Goal: Task Accomplishment & Management: Use online tool/utility

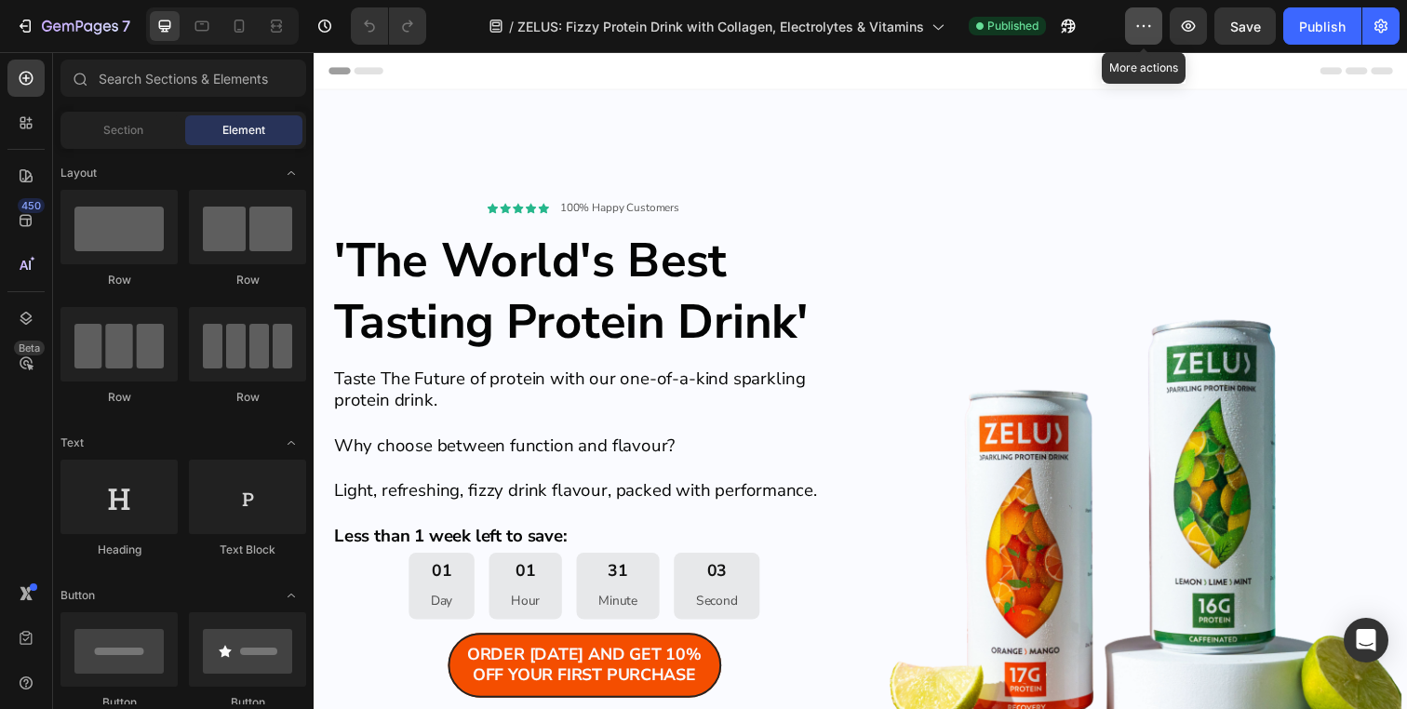
click at [1142, 25] on icon "button" at bounding box center [1143, 26] width 19 height 19
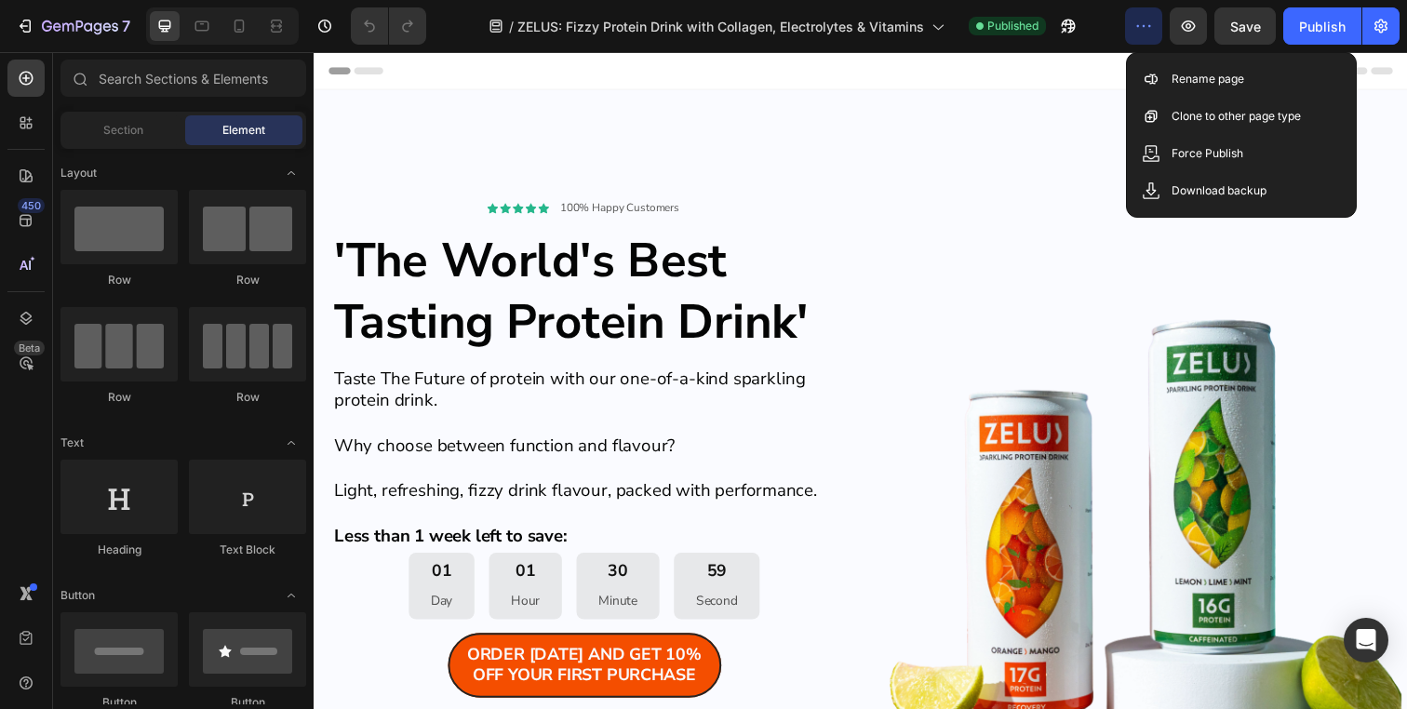
click at [1098, 20] on div "/ ZELUS: Fizzy Protein Drink with Collagen, Electrolytes & Vitamins Published" at bounding box center [783, 25] width 684 height 37
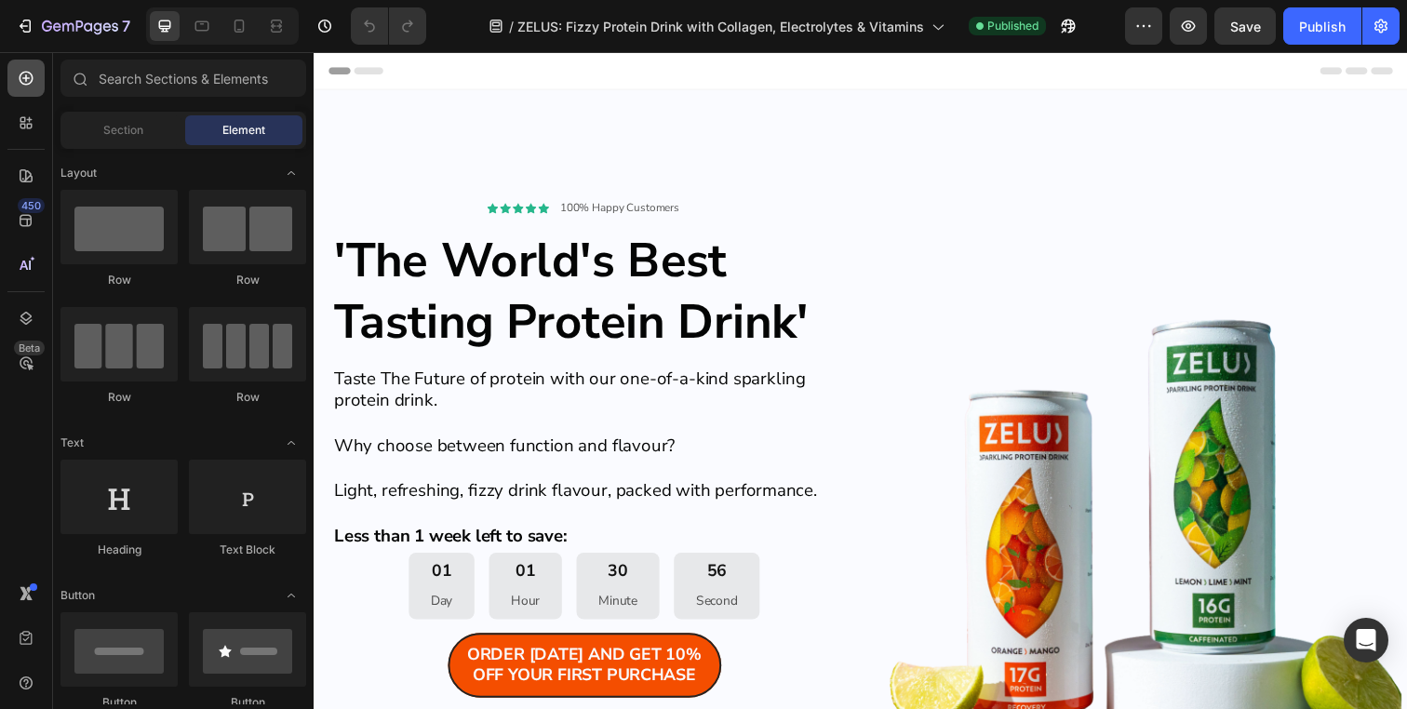
click at [17, 74] on icon at bounding box center [26, 78] width 19 height 19
click at [1386, 20] on icon "button" at bounding box center [1381, 26] width 19 height 19
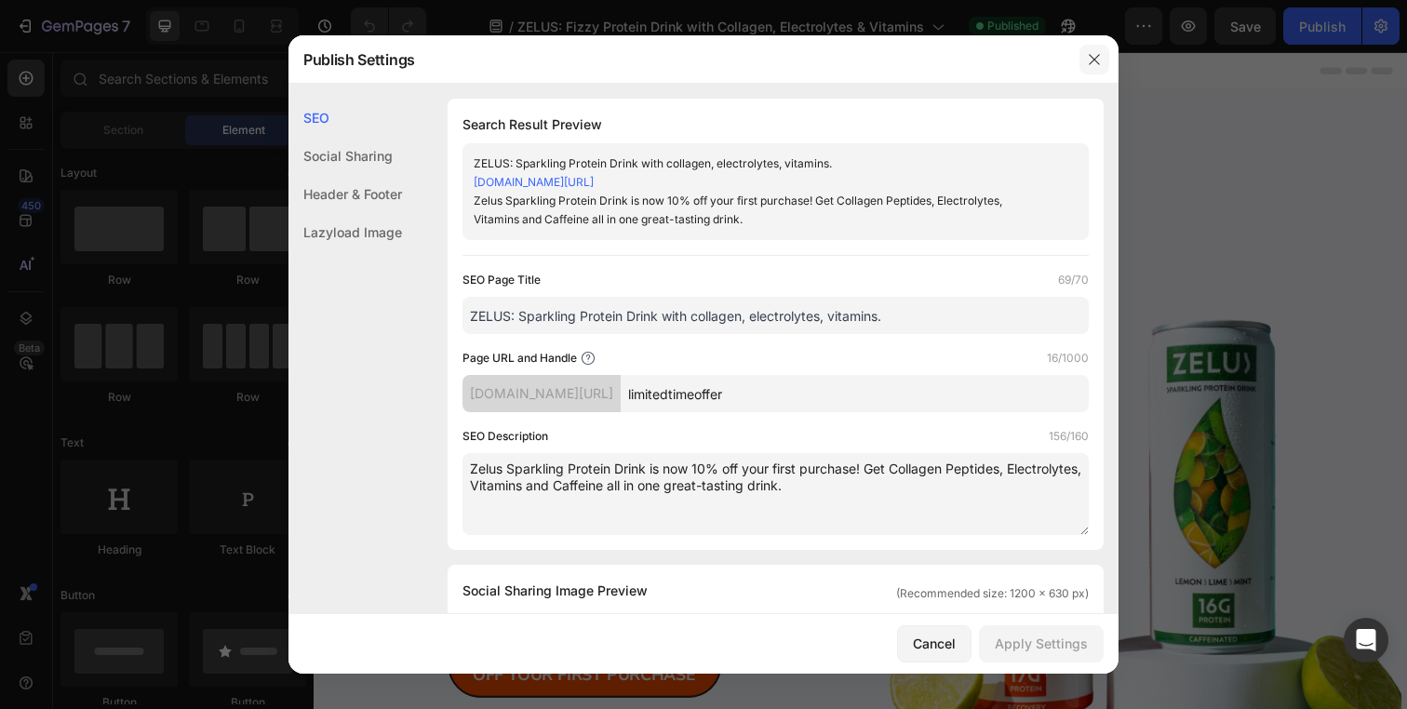
click at [1095, 61] on icon "button" at bounding box center [1094, 59] width 15 height 15
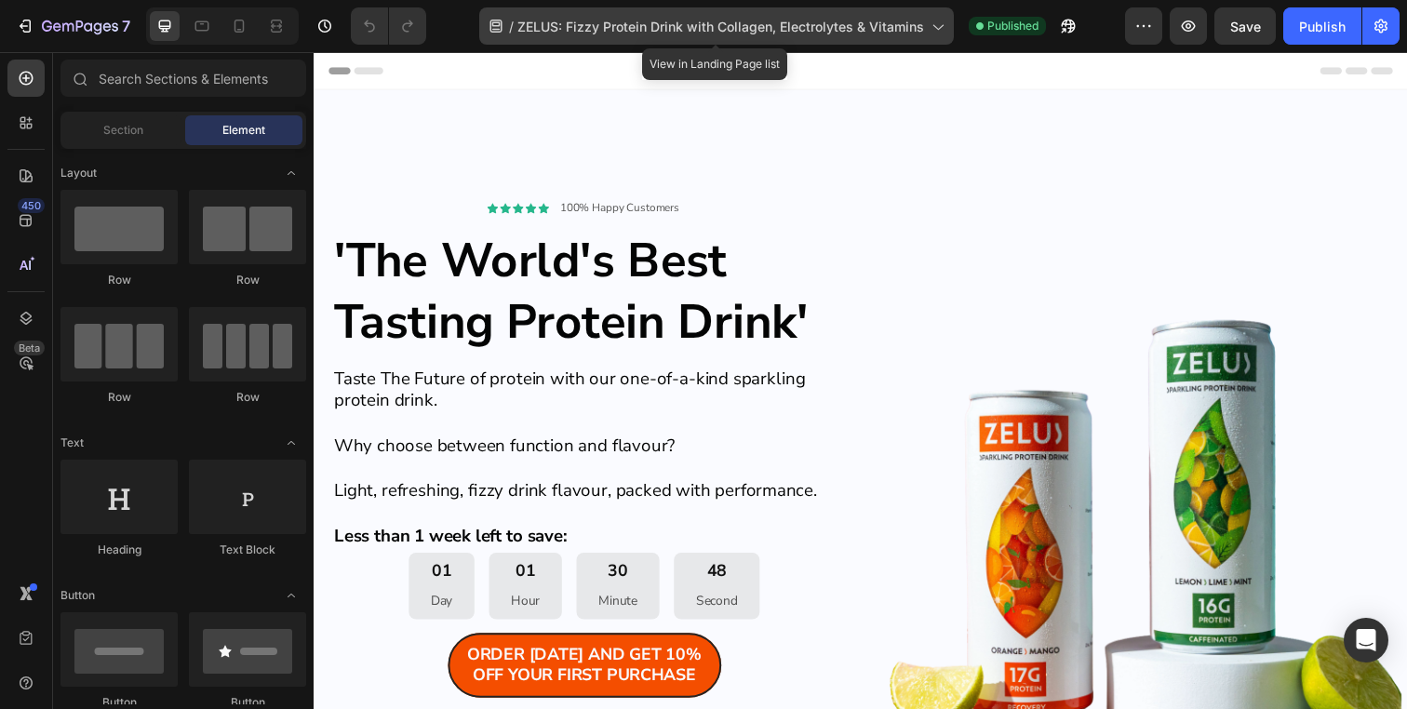
click at [563, 32] on span "ZELUS: Fizzy Protein Drink with Collagen, Electrolytes & Vitamins" at bounding box center [720, 27] width 407 height 20
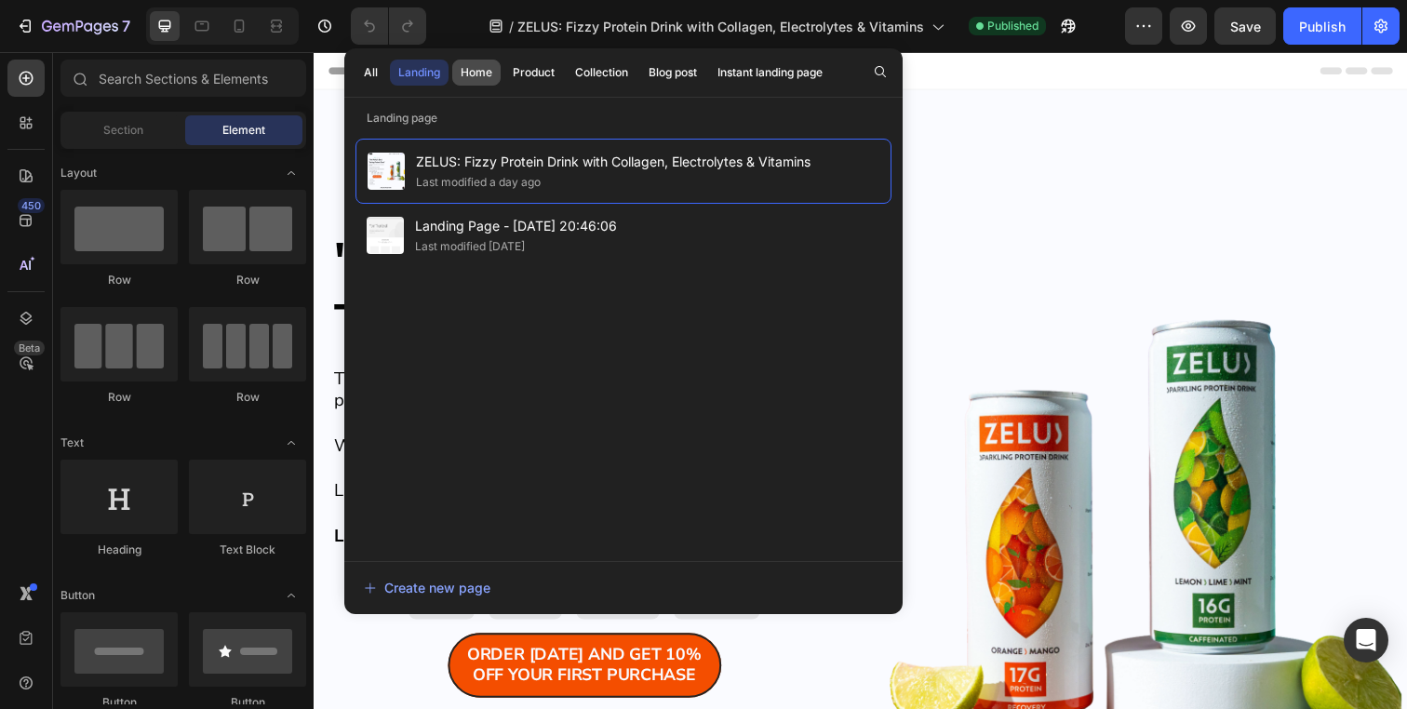
click at [476, 72] on div "Home" at bounding box center [477, 72] width 32 height 17
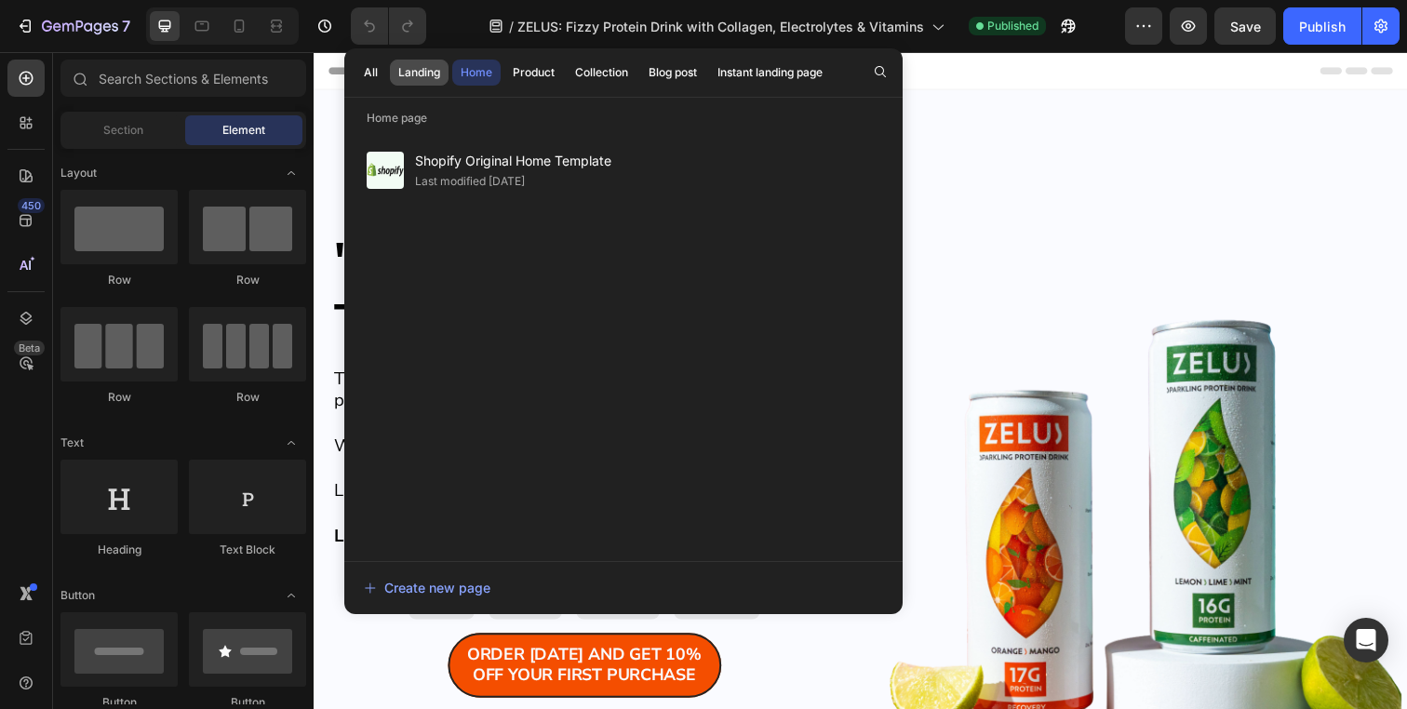
click at [425, 76] on div "Landing" at bounding box center [419, 72] width 42 height 17
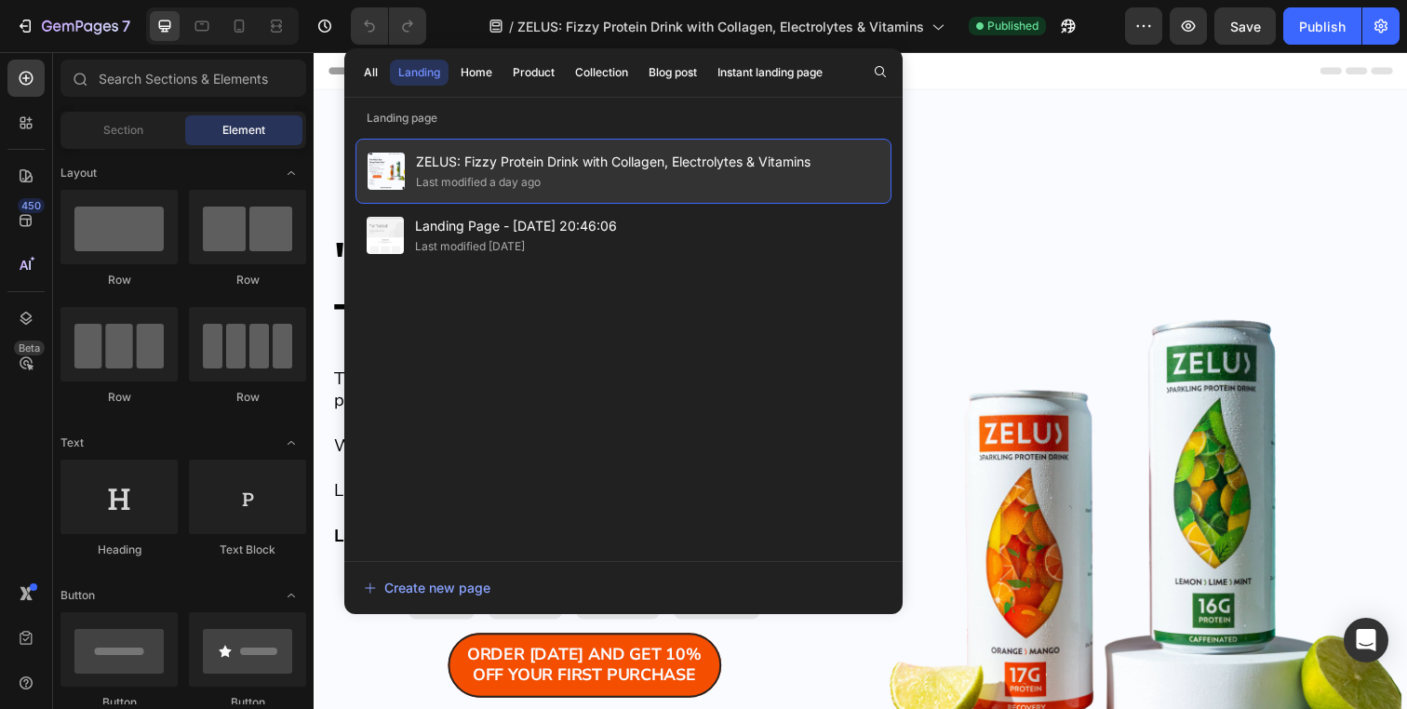
click at [515, 177] on div "Last modified a day ago" at bounding box center [478, 182] width 125 height 19
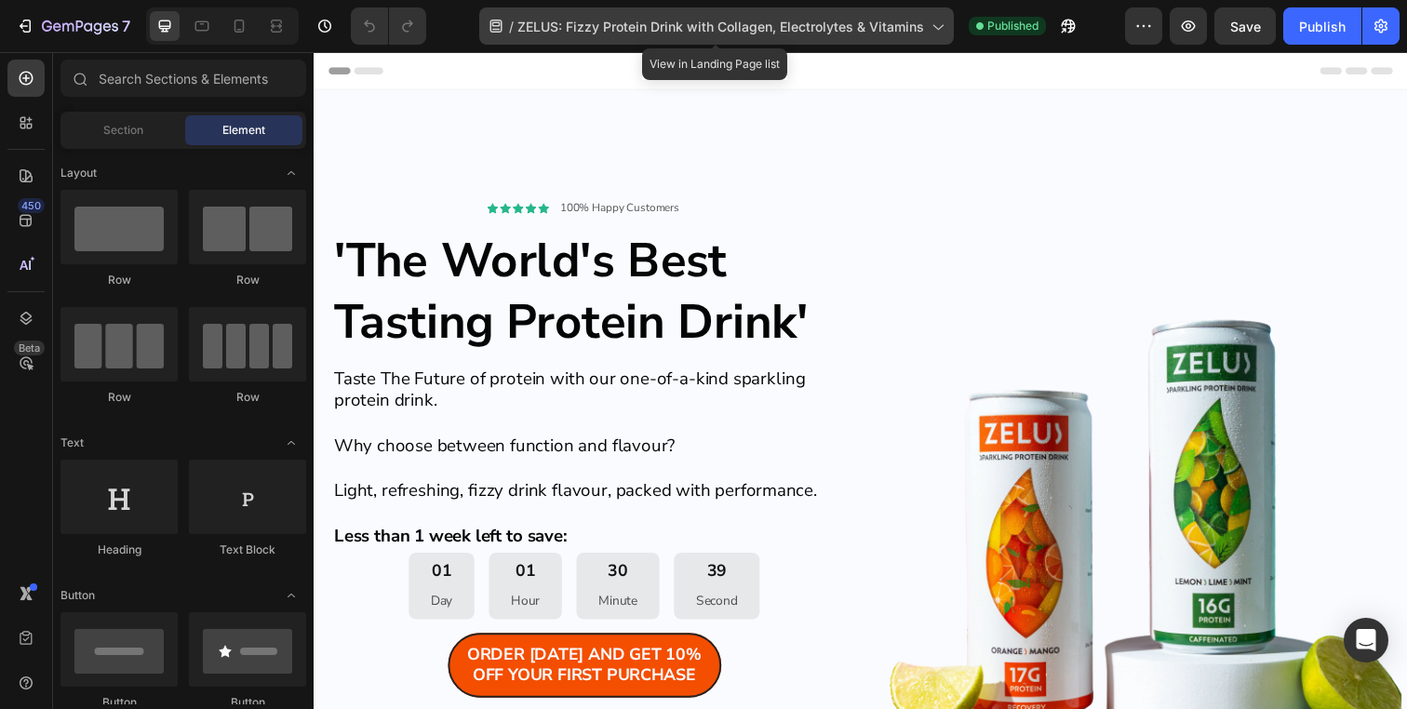
click at [937, 30] on icon at bounding box center [937, 26] width 19 height 19
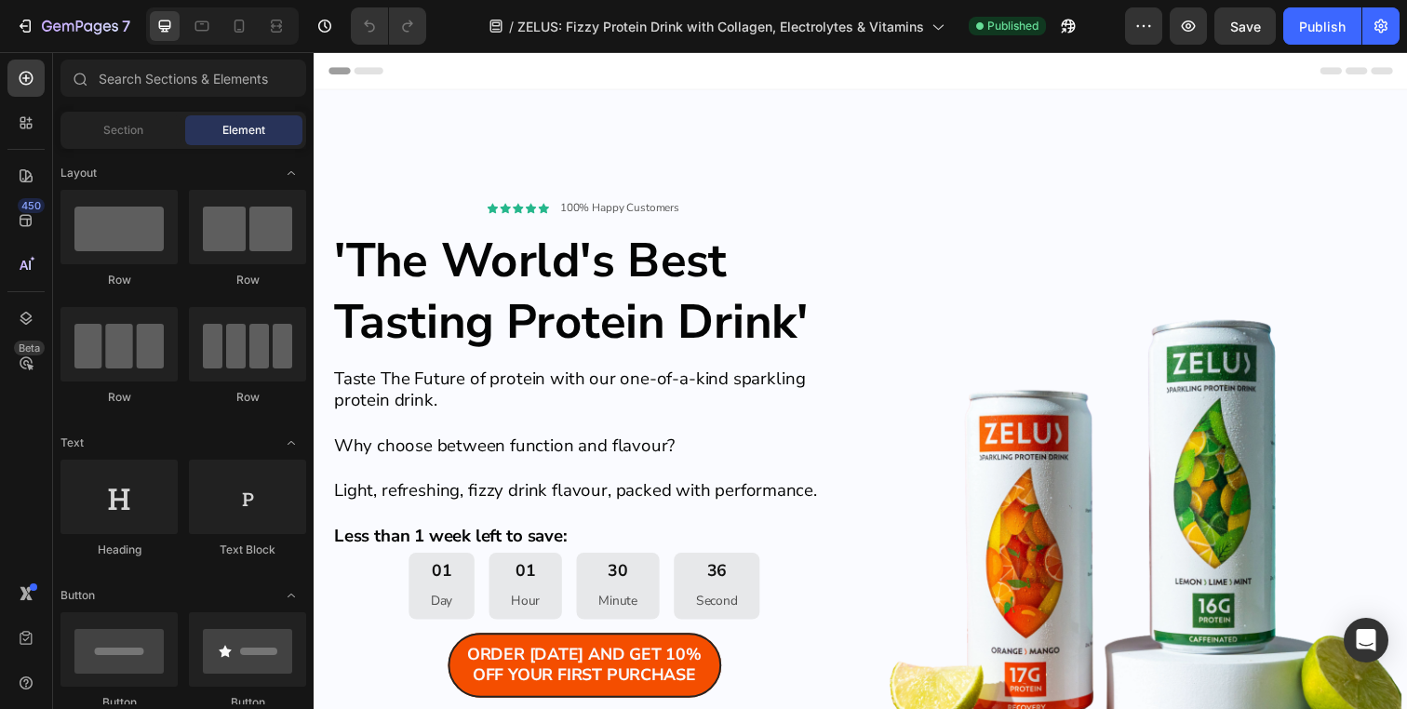
click at [1100, 30] on div "/ ZELUS: Fizzy Protein Drink with Collagen, Electrolytes & Vitamins Published" at bounding box center [783, 25] width 684 height 37
click at [1137, 30] on icon "button" at bounding box center [1143, 26] width 19 height 19
click at [1386, 23] on icon "button" at bounding box center [1381, 27] width 13 height 14
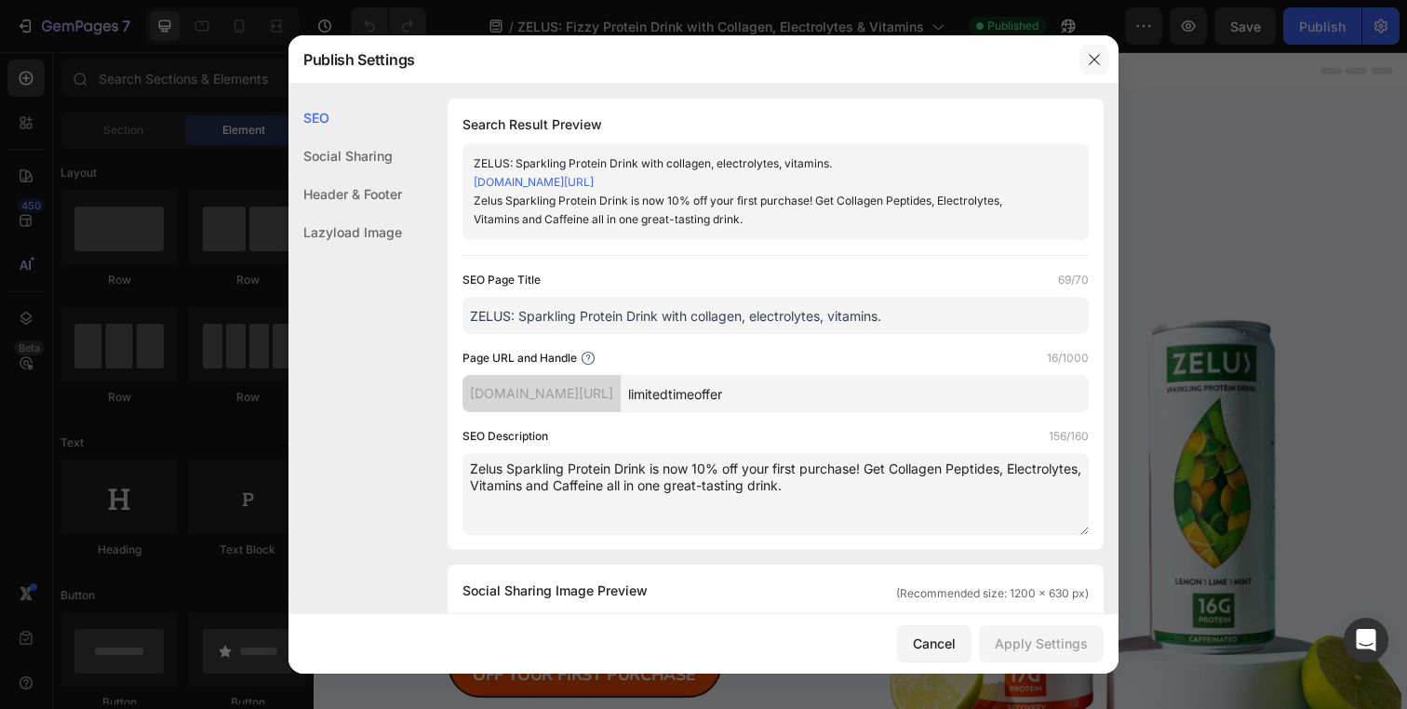
click at [1099, 50] on button "button" at bounding box center [1095, 60] width 30 height 30
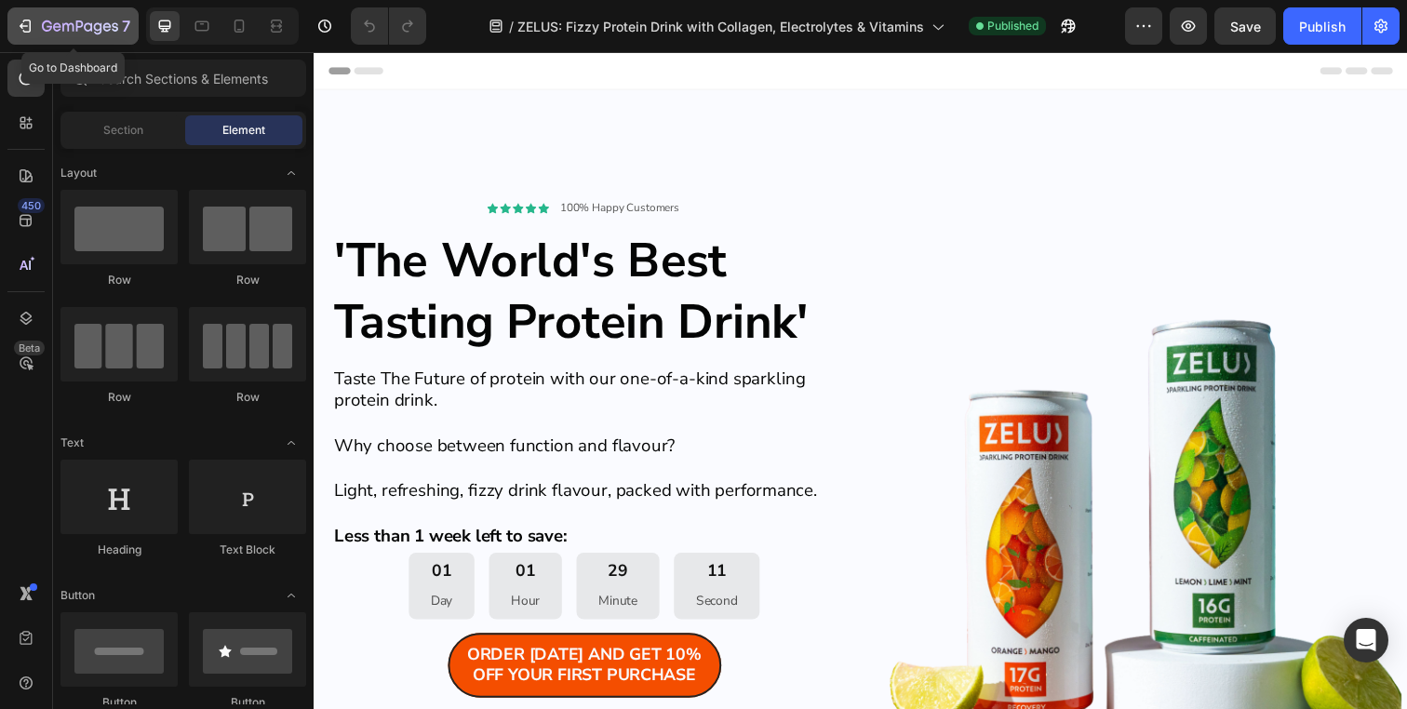
click at [65, 27] on icon "button" at bounding box center [80, 28] width 76 height 16
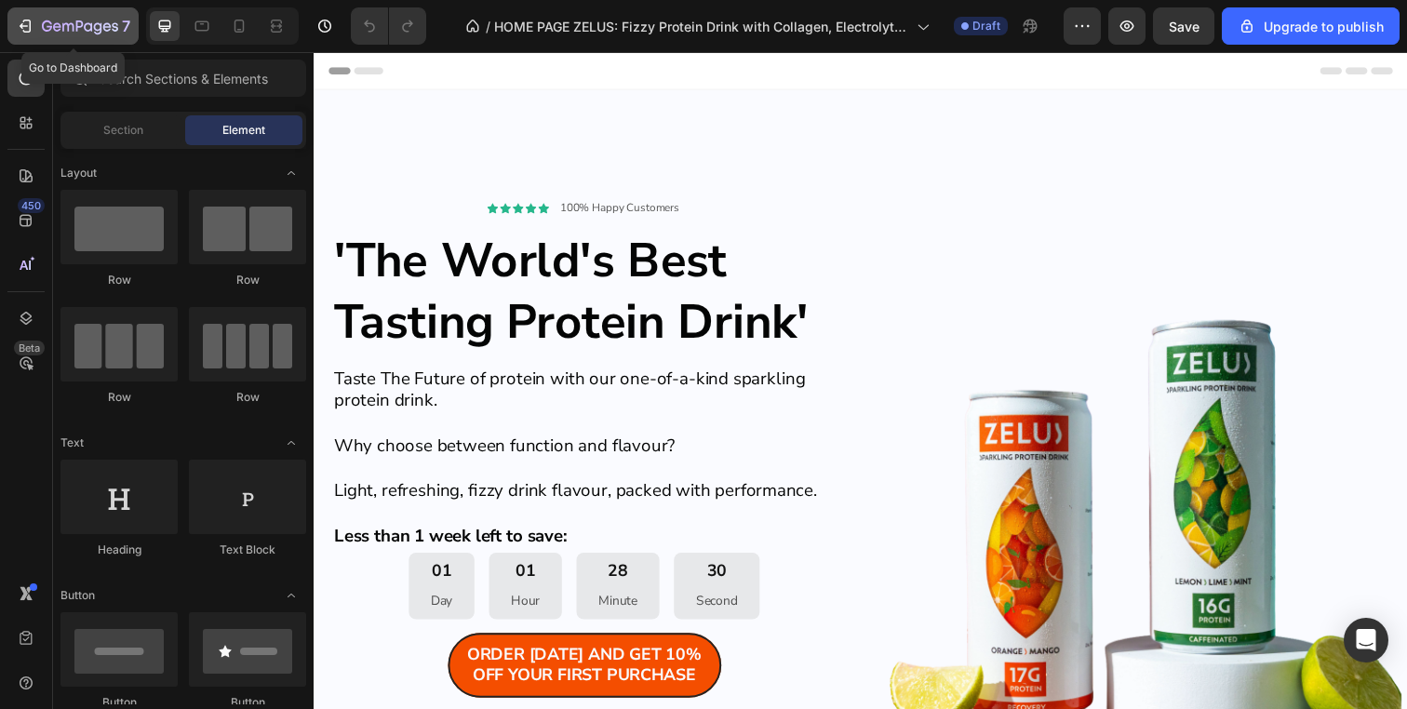
click at [35, 28] on div "7" at bounding box center [73, 26] width 114 height 22
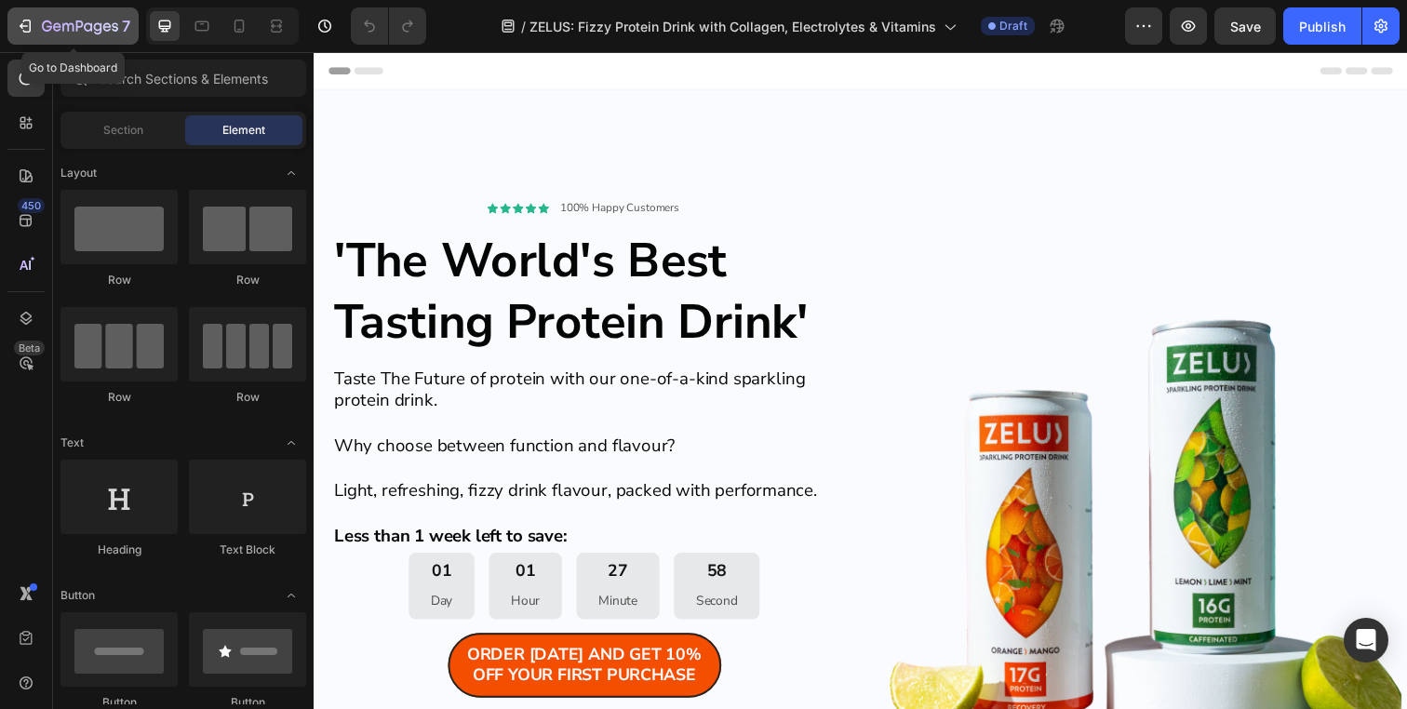
click at [99, 21] on icon "button" at bounding box center [80, 28] width 76 height 16
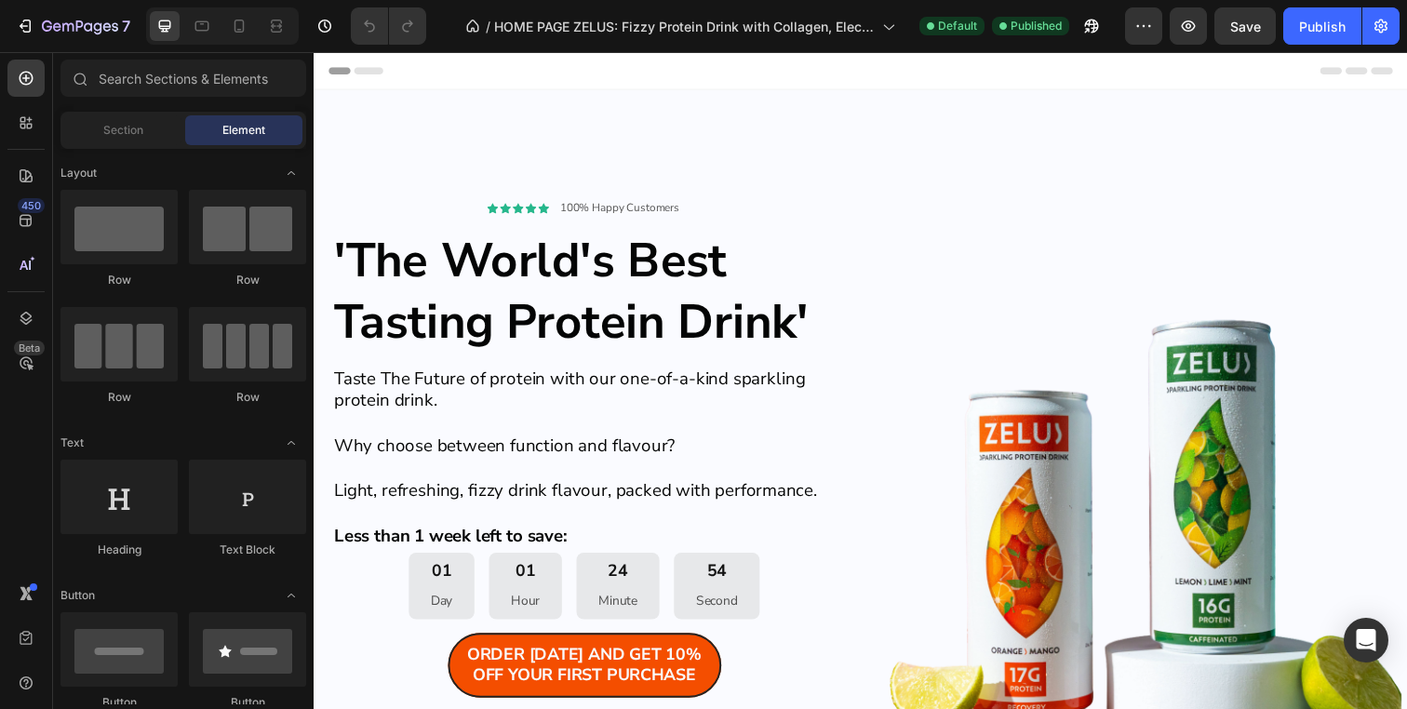
click at [494, 76] on div "Header" at bounding box center [872, 70] width 1087 height 37
click at [21, 125] on icon at bounding box center [26, 123] width 19 height 19
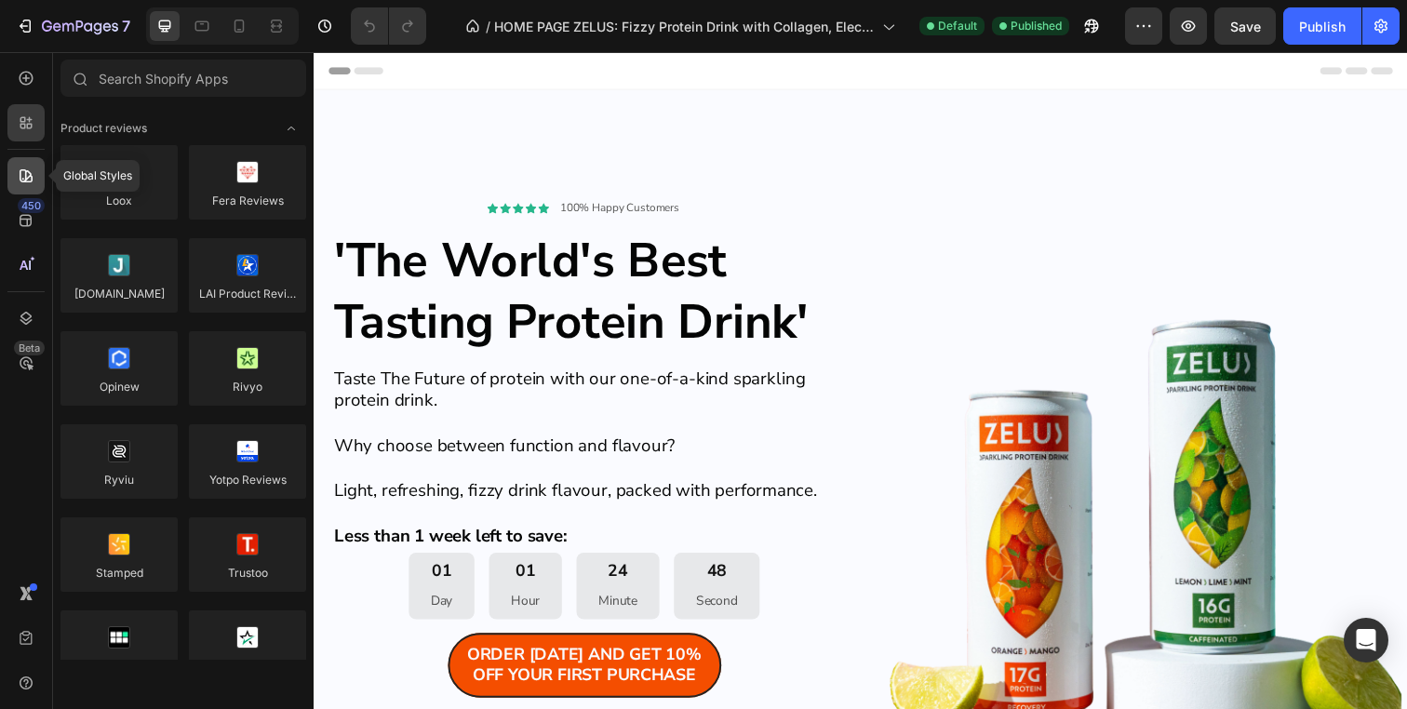
click at [18, 180] on icon at bounding box center [26, 176] width 19 height 19
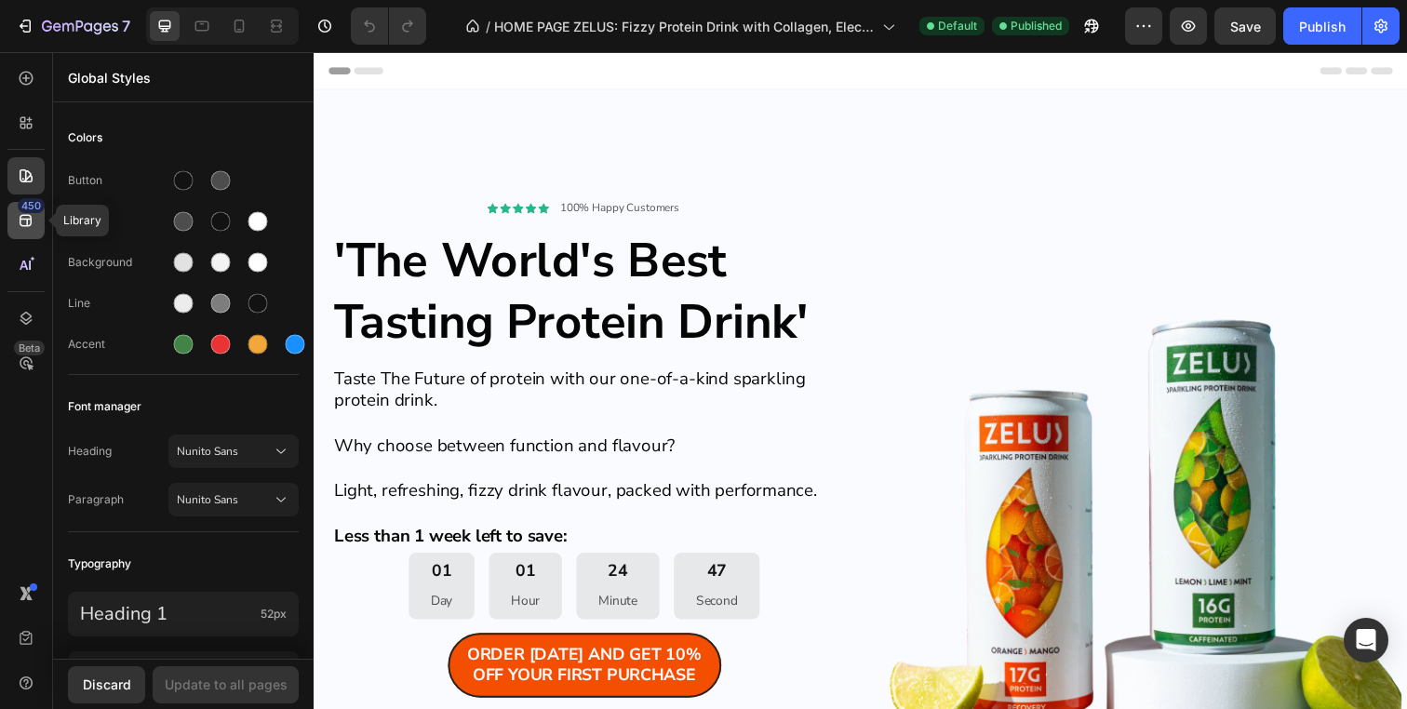
click at [31, 221] on icon at bounding box center [26, 221] width 12 height 12
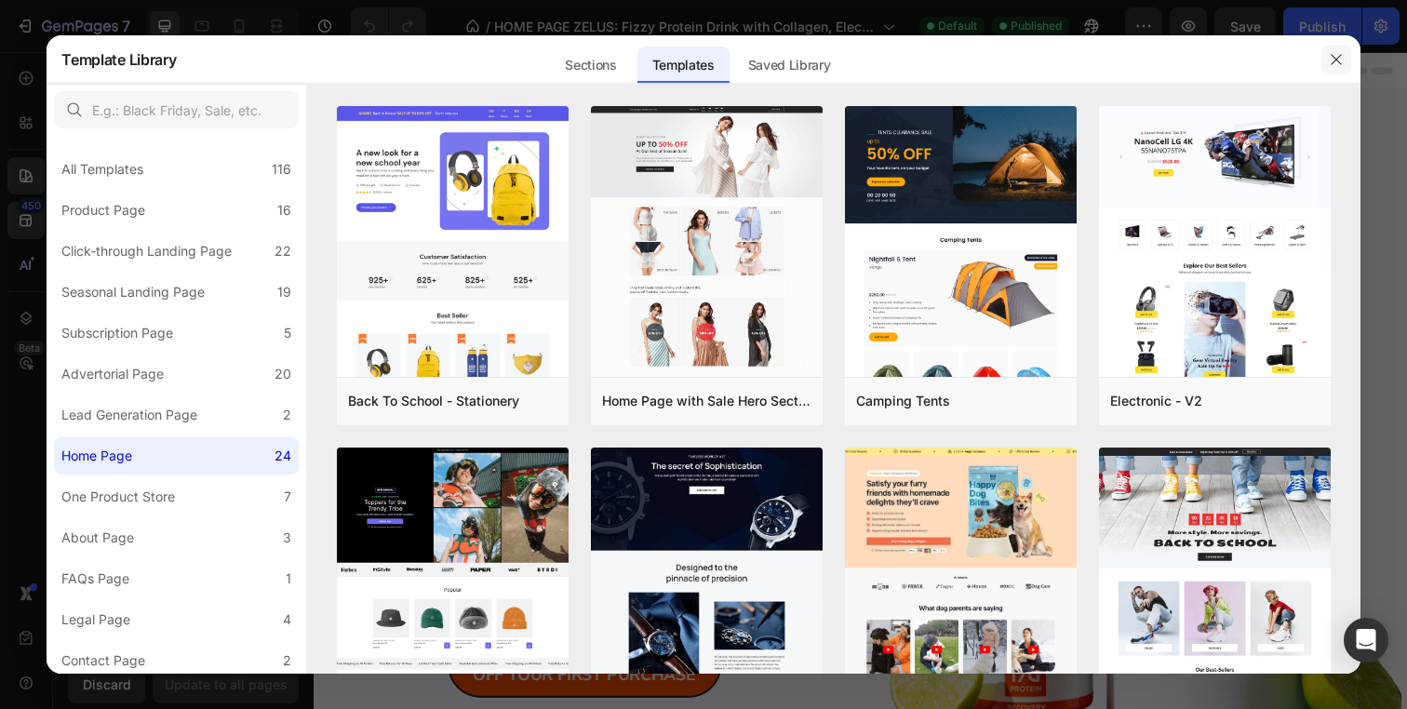
click at [1339, 57] on icon "button" at bounding box center [1336, 59] width 15 height 15
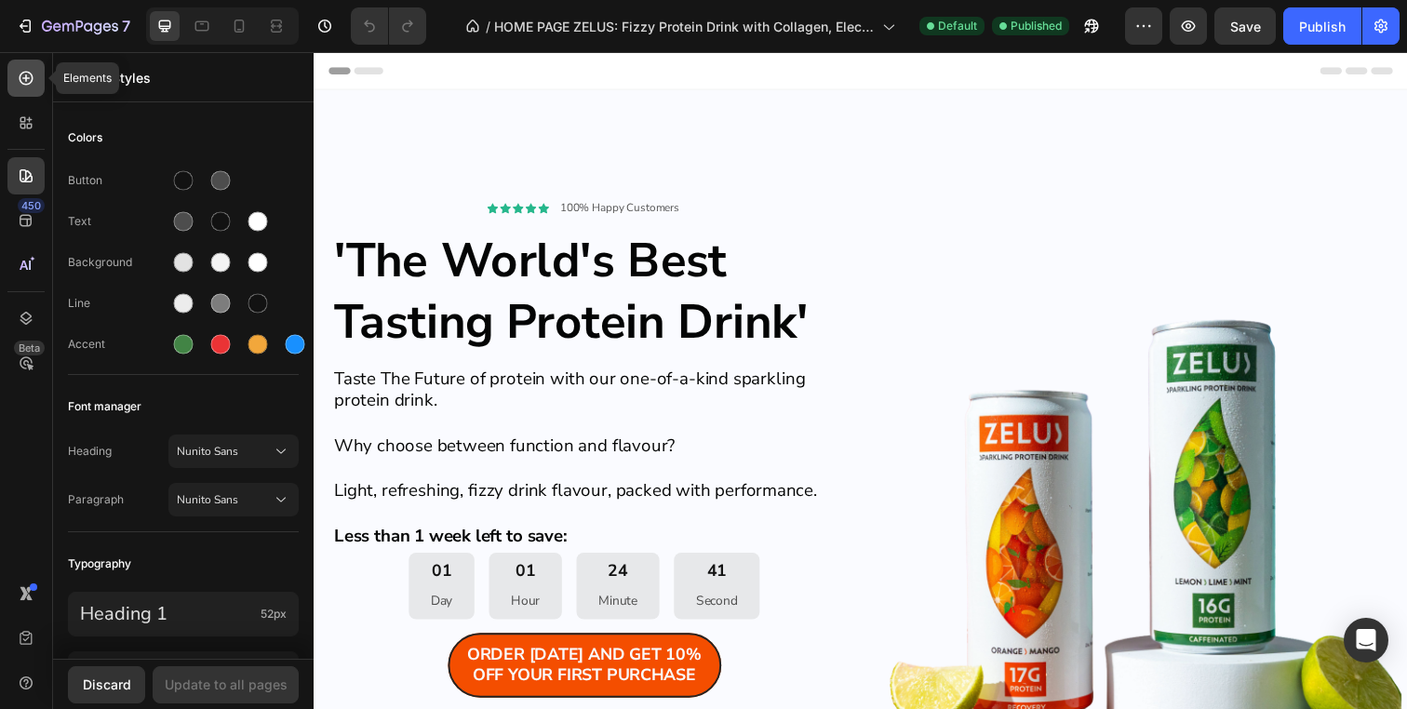
click at [24, 78] on icon at bounding box center [25, 77] width 7 height 7
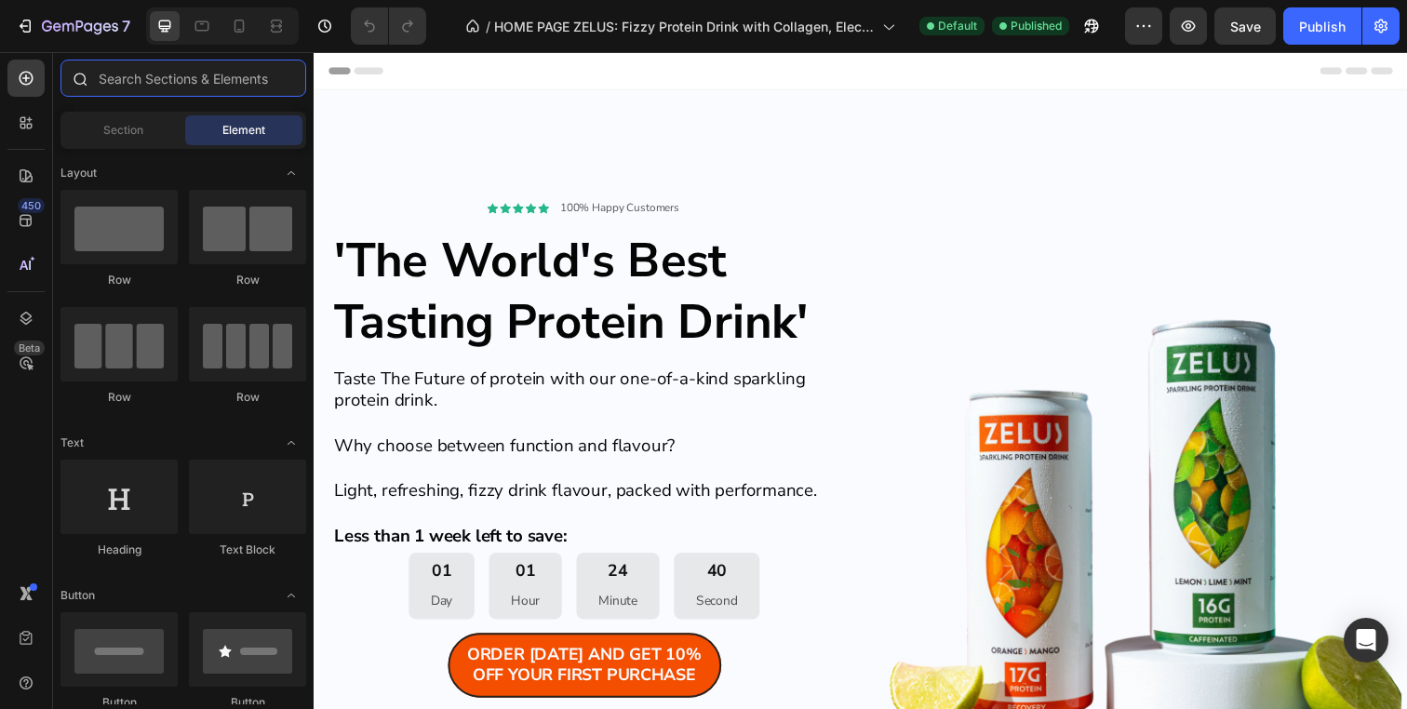
click at [178, 82] on input "text" at bounding box center [183, 78] width 246 height 37
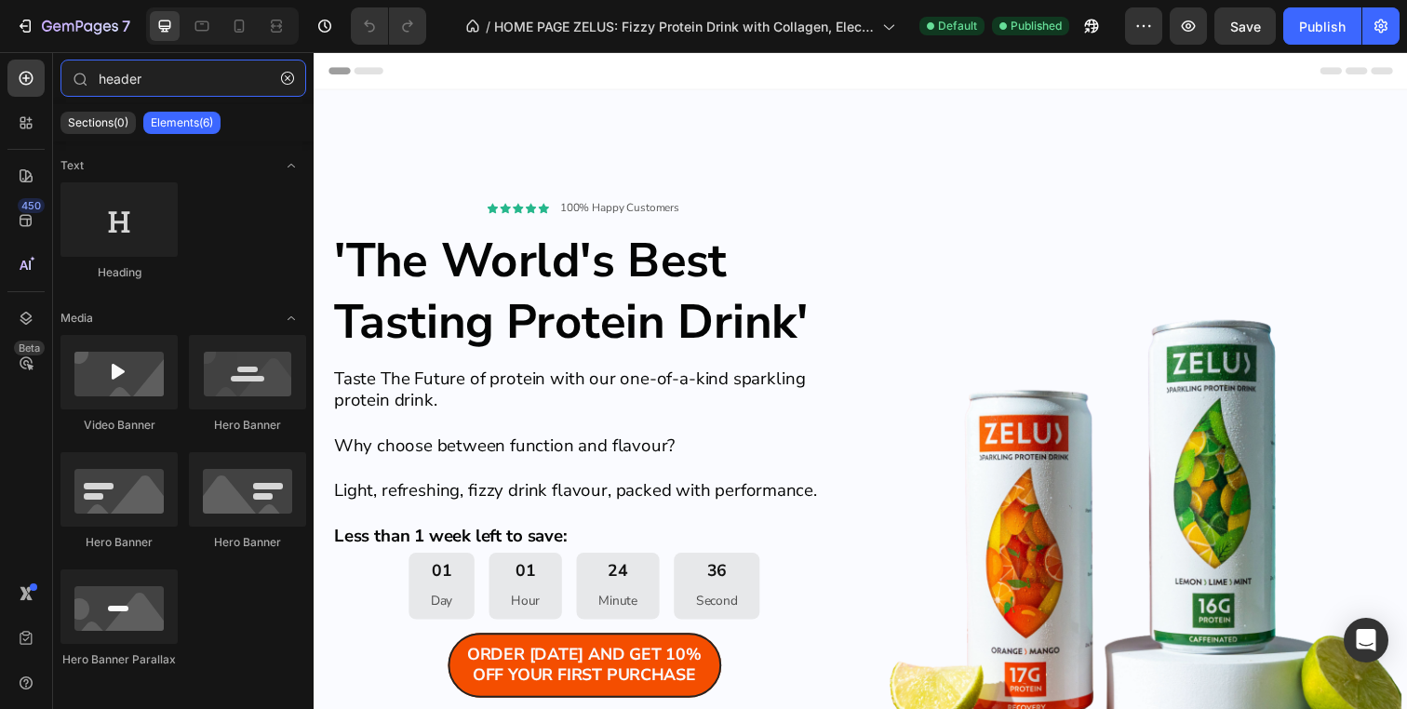
type input "header"
click at [26, 405] on div "450 Beta" at bounding box center [25, 318] width 37 height 516
click at [281, 84] on icon "button" at bounding box center [287, 78] width 13 height 13
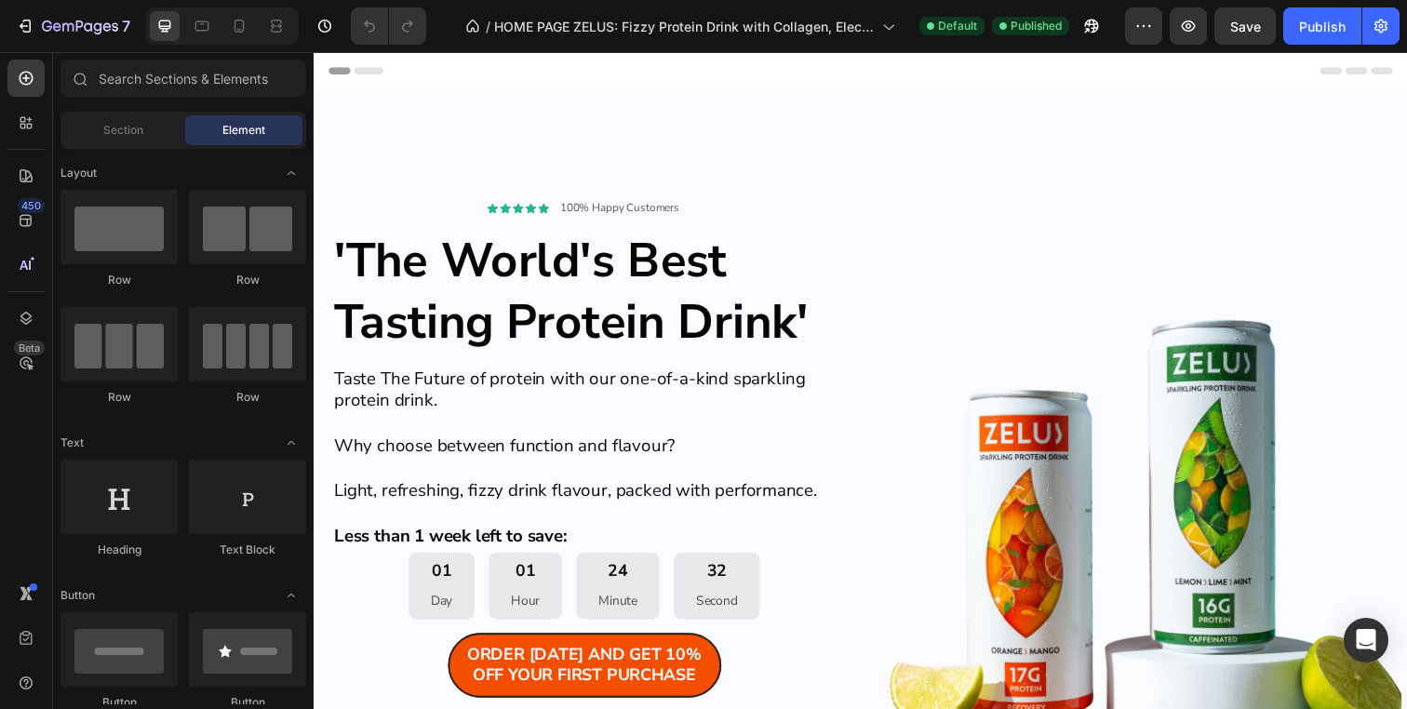
click at [337, 69] on icon at bounding box center [335, 70] width 13 height 13
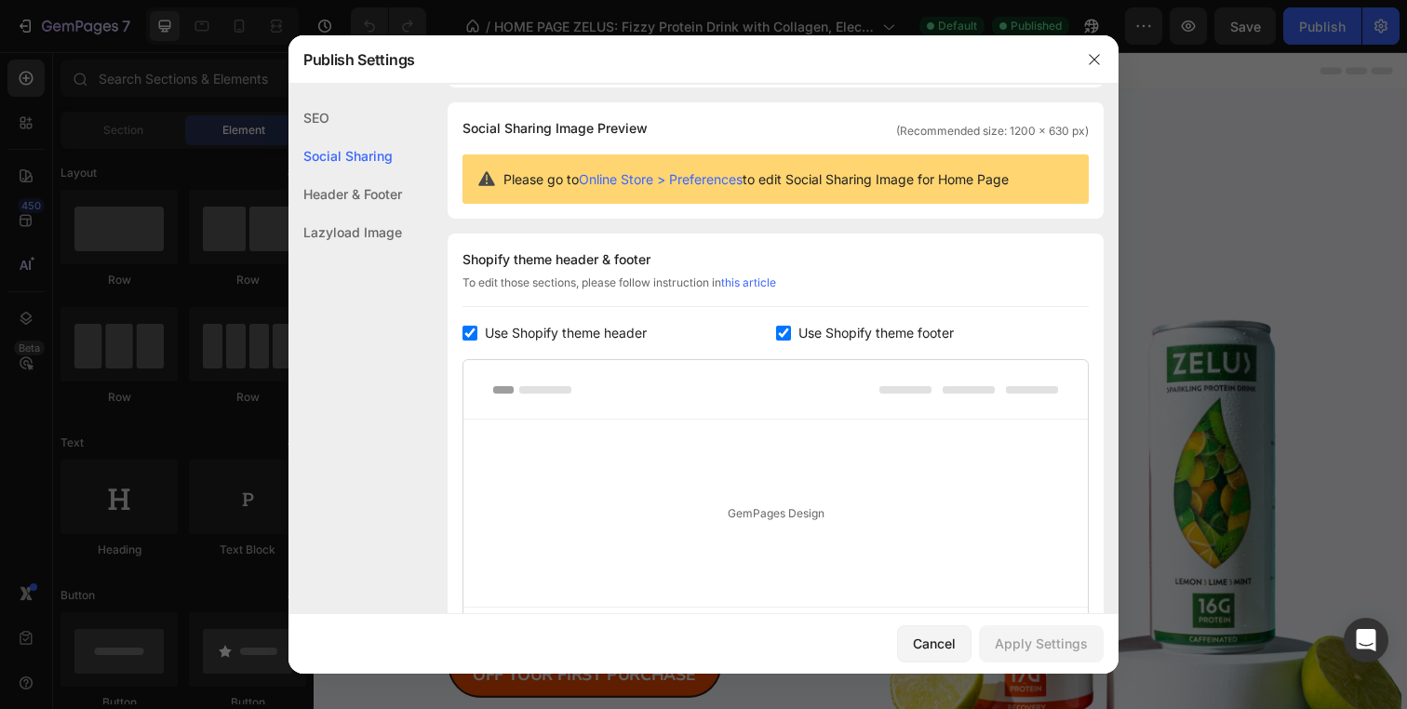
scroll to position [116, 0]
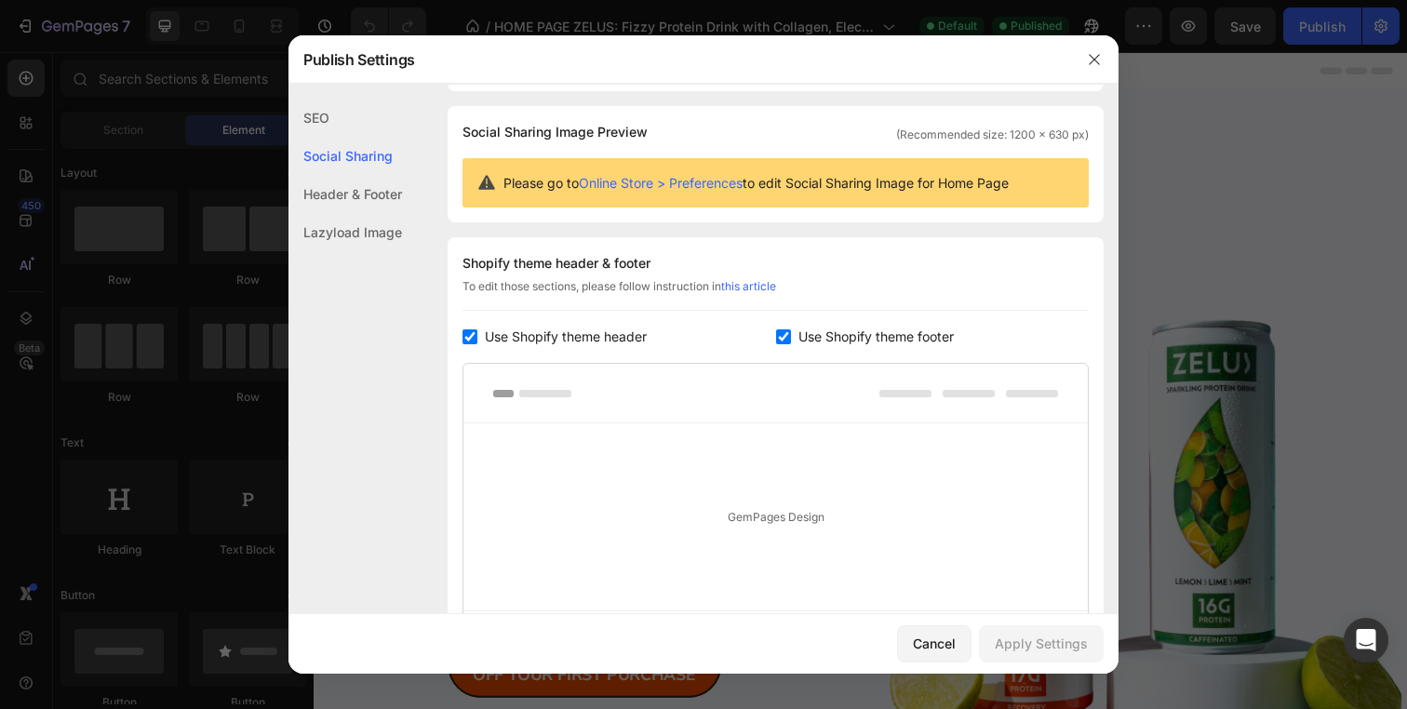
click at [476, 335] on input "checkbox" at bounding box center [470, 336] width 15 height 15
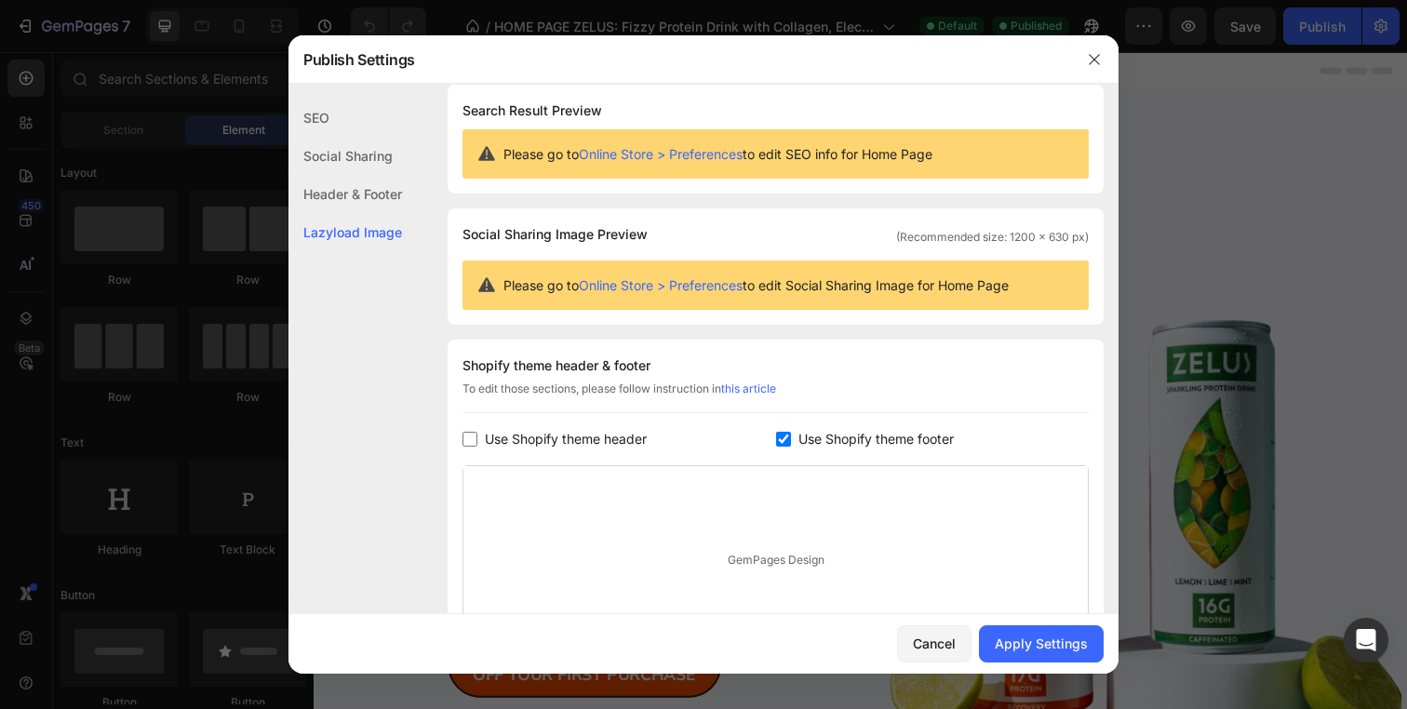
scroll to position [0, 0]
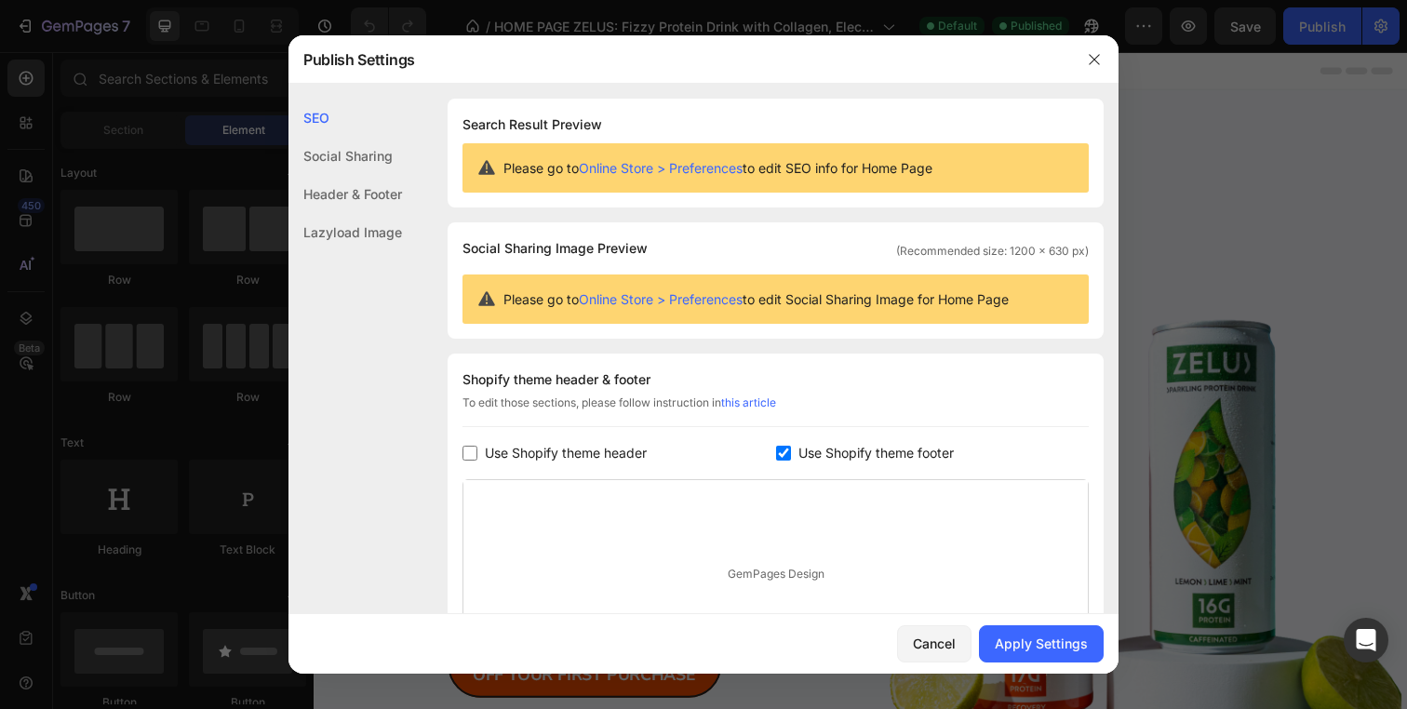
click at [474, 459] on input "checkbox" at bounding box center [470, 453] width 15 height 15
checkbox input "true"
click at [1096, 66] on button "button" at bounding box center [1095, 60] width 30 height 30
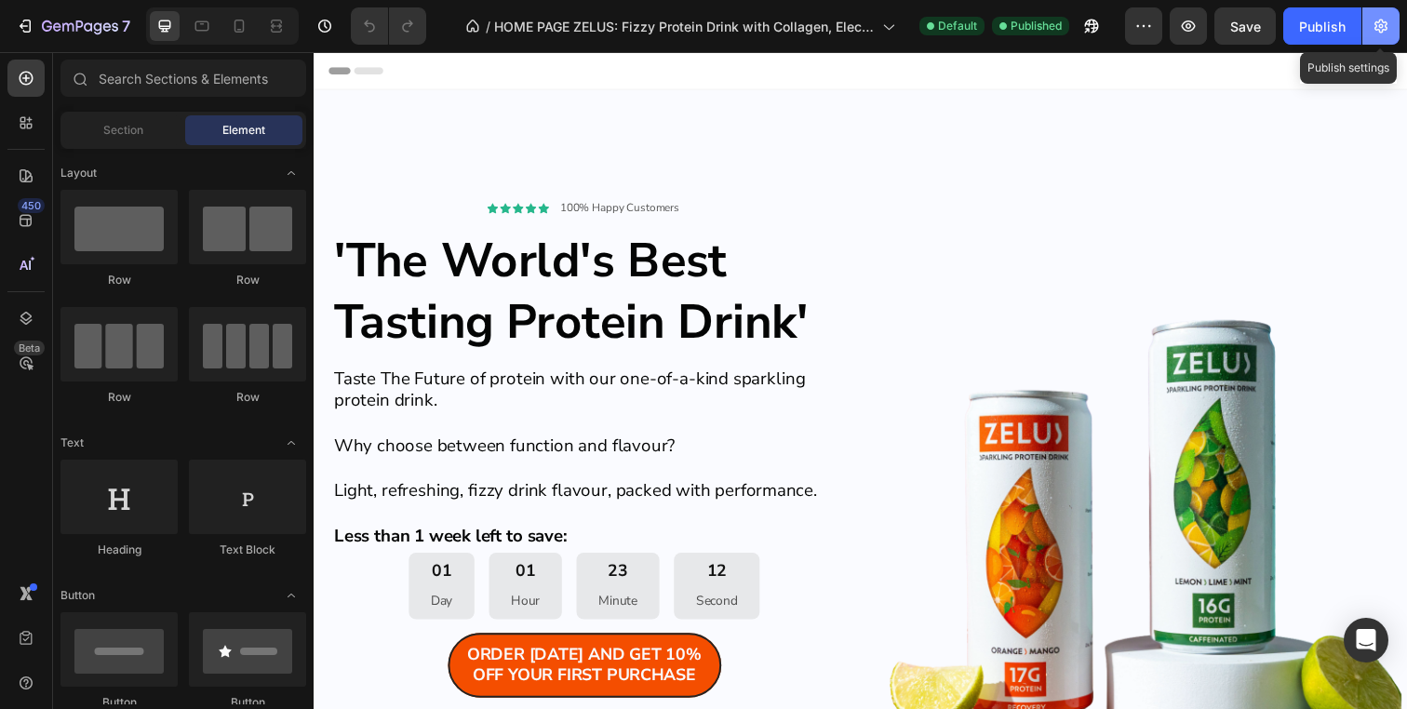
click at [1388, 22] on icon "button" at bounding box center [1381, 26] width 19 height 19
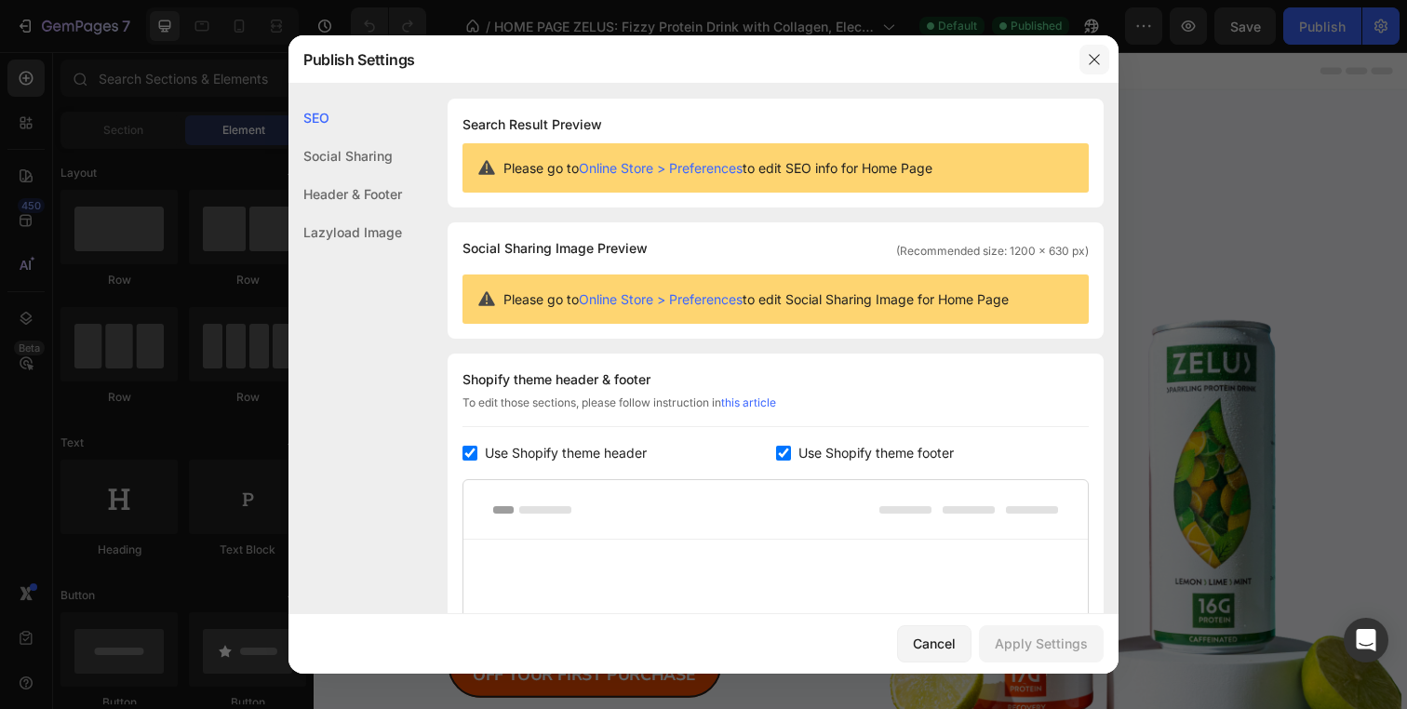
click at [1092, 57] on icon "button" at bounding box center [1094, 59] width 15 height 15
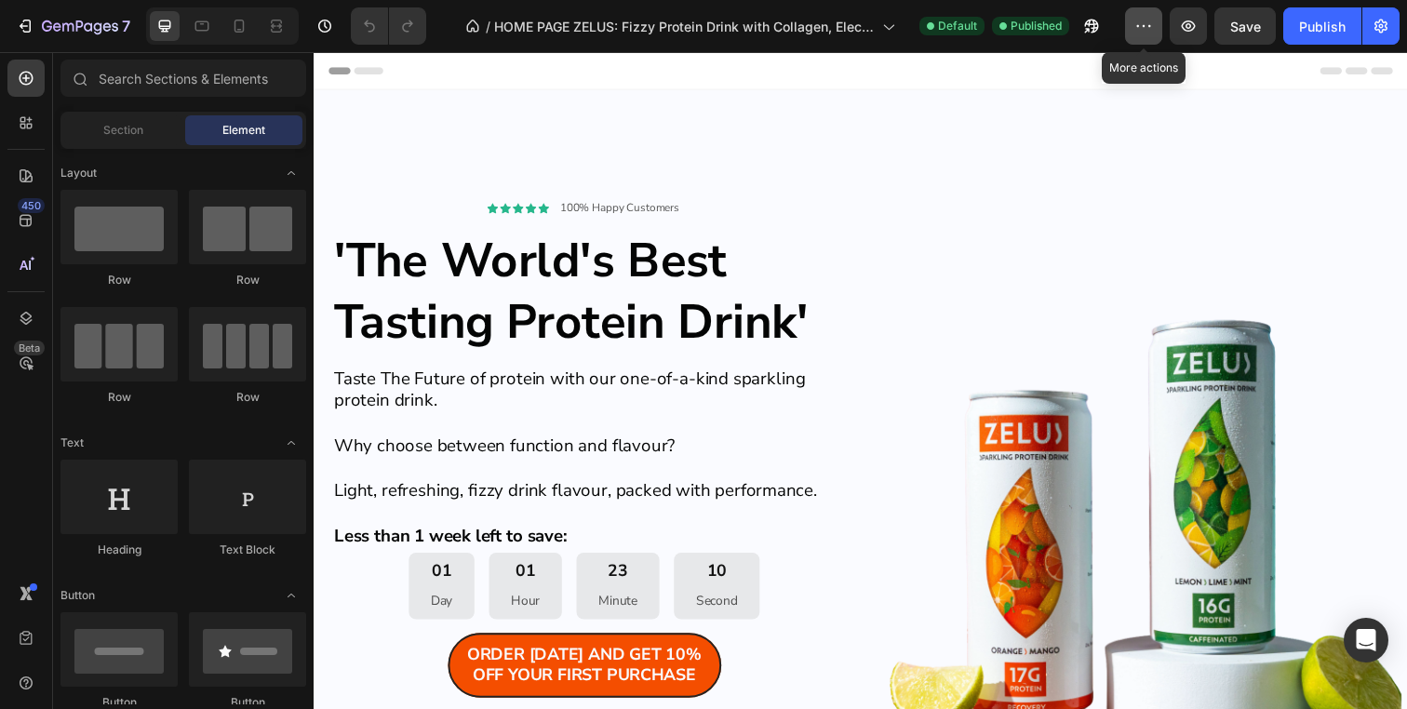
click at [1141, 32] on icon "button" at bounding box center [1143, 26] width 19 height 19
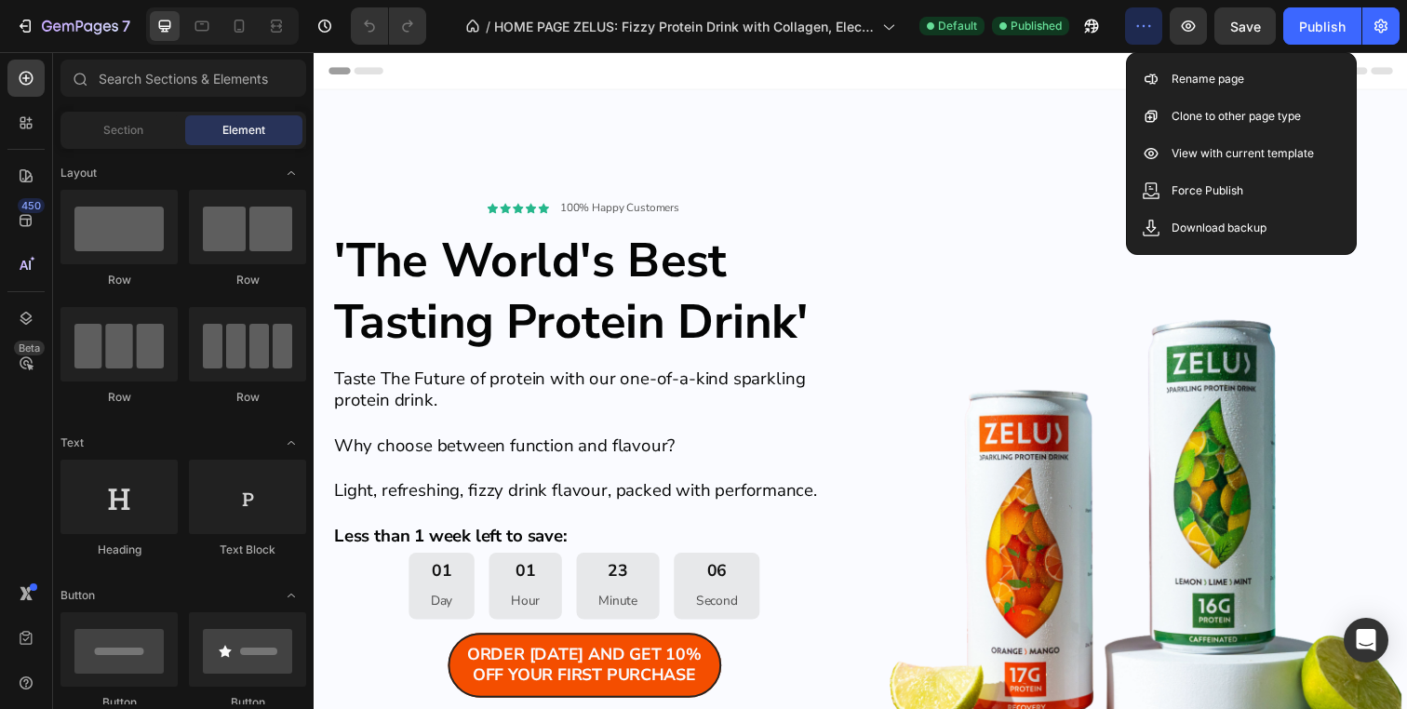
click at [1144, 20] on icon "button" at bounding box center [1143, 26] width 19 height 19
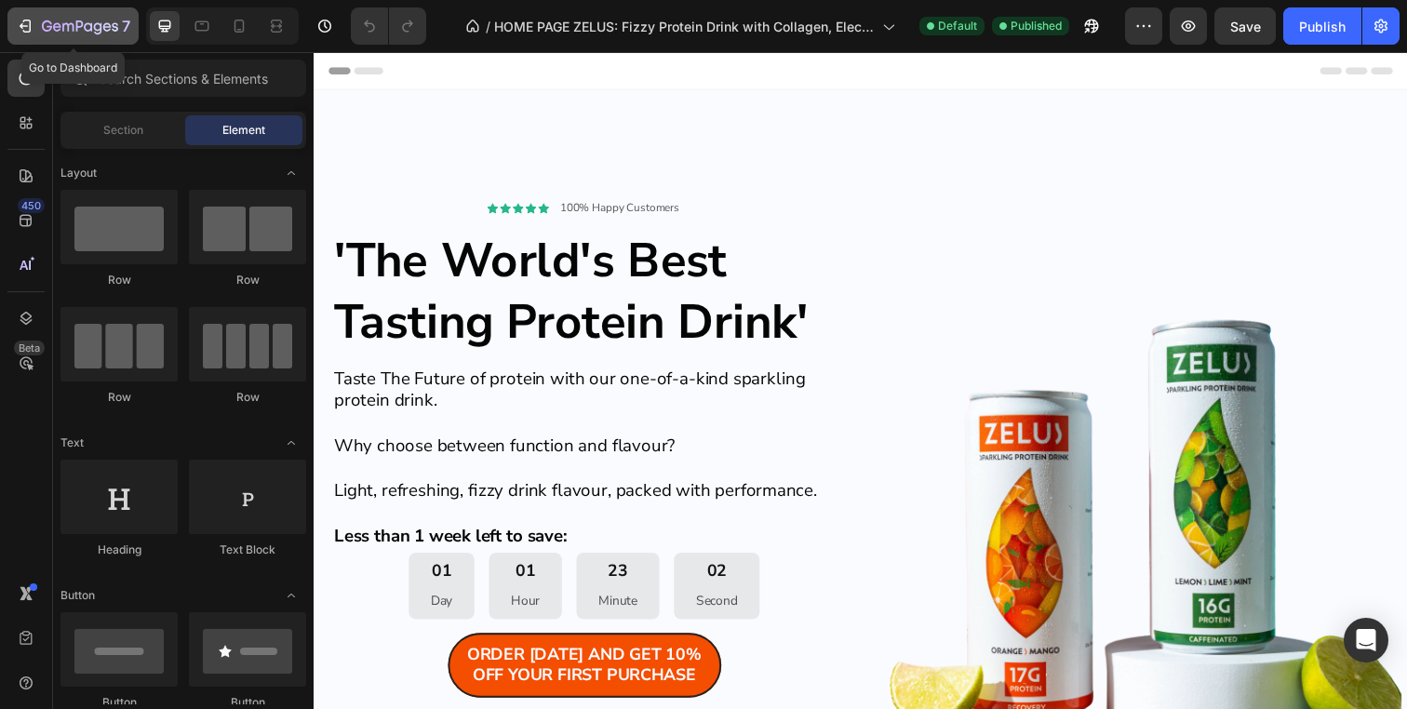
click at [32, 20] on icon "button" at bounding box center [25, 26] width 19 height 19
